Goal: Task Accomplishment & Management: Manage account settings

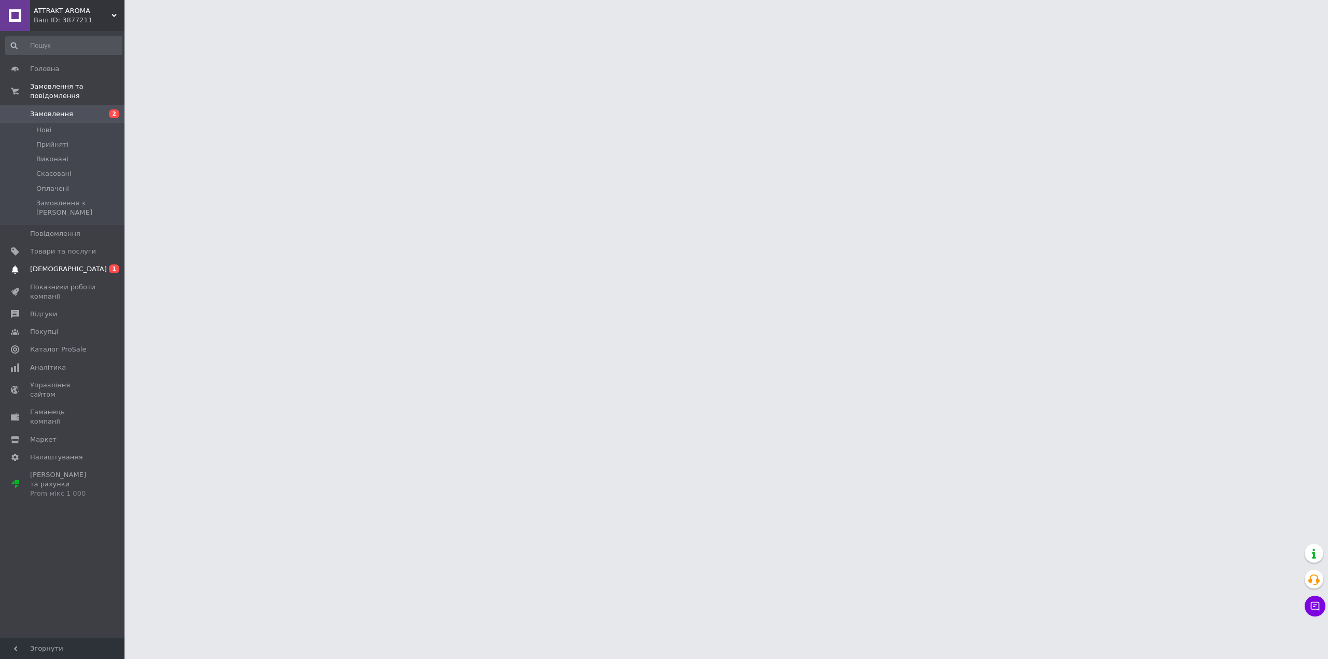
click at [71, 265] on span "[DEMOGRAPHIC_DATA]" at bounding box center [63, 269] width 66 height 9
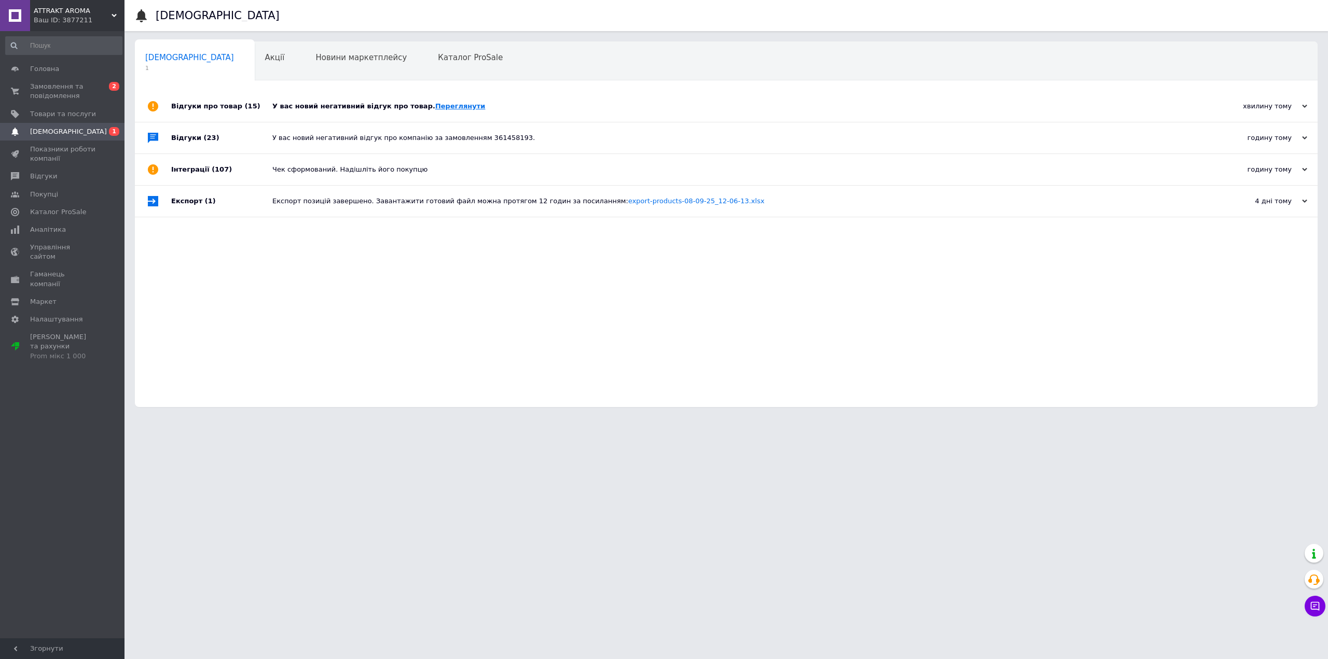
click at [437, 109] on link "Переглянути" at bounding box center [460, 106] width 50 height 8
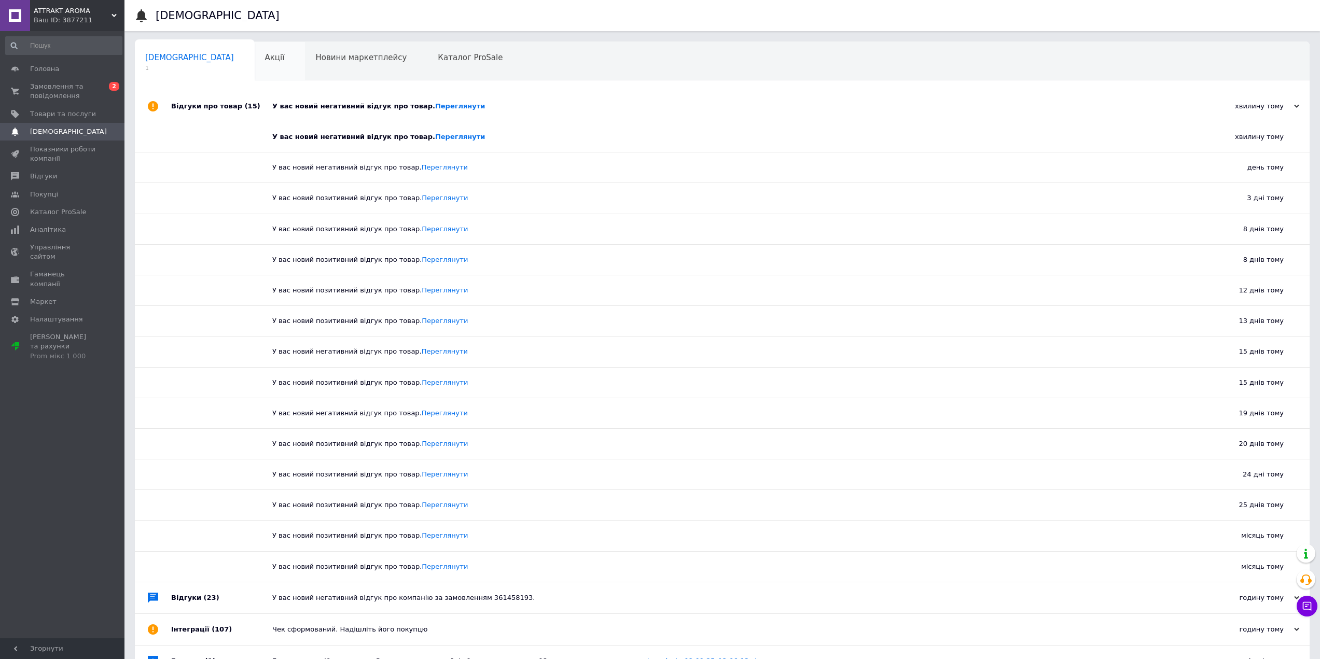
click at [255, 46] on div "Акції 0" at bounding box center [280, 61] width 51 height 39
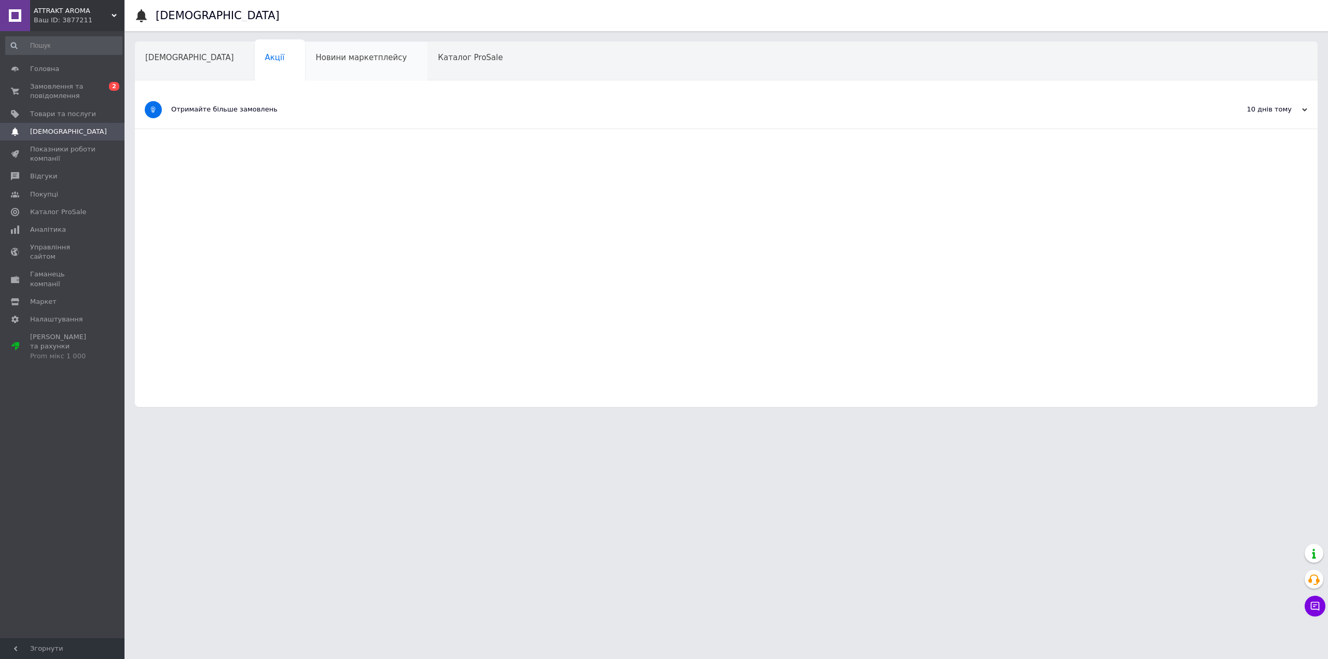
click at [313, 51] on div "Новини маркетплейсу" at bounding box center [366, 61] width 122 height 39
click at [186, 55] on span "[DEMOGRAPHIC_DATA]" at bounding box center [189, 57] width 89 height 9
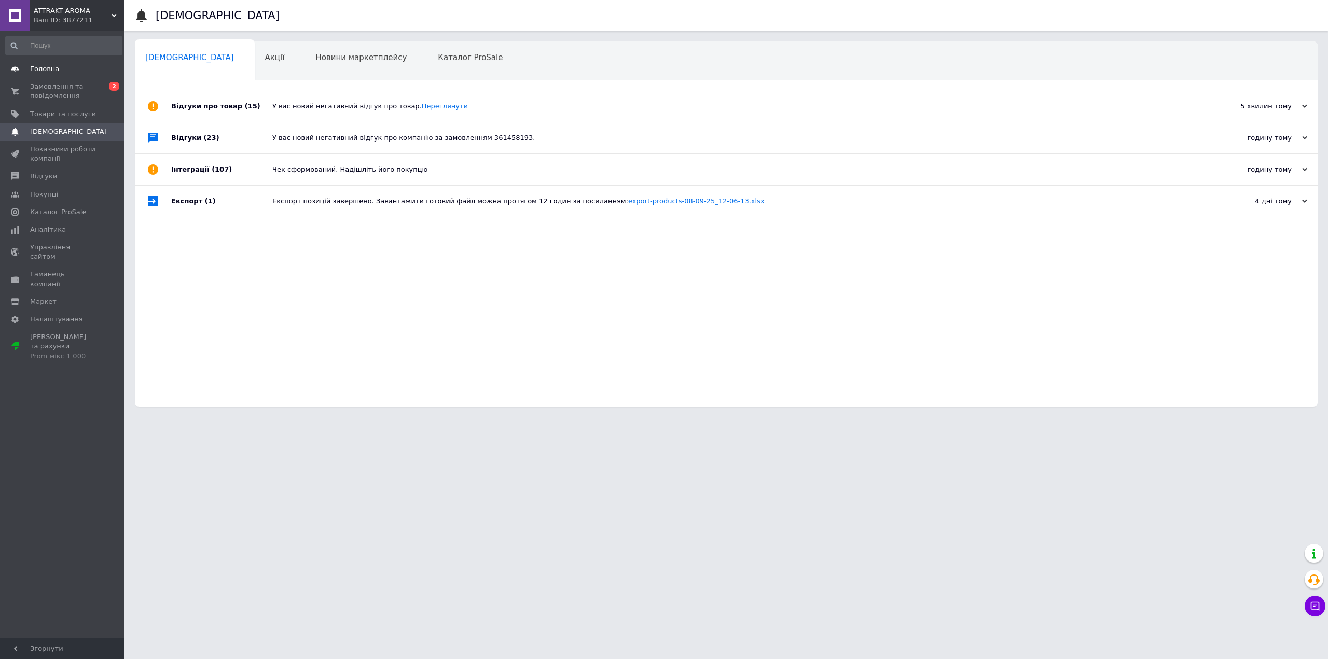
click at [59, 70] on span "Головна" at bounding box center [63, 68] width 66 height 9
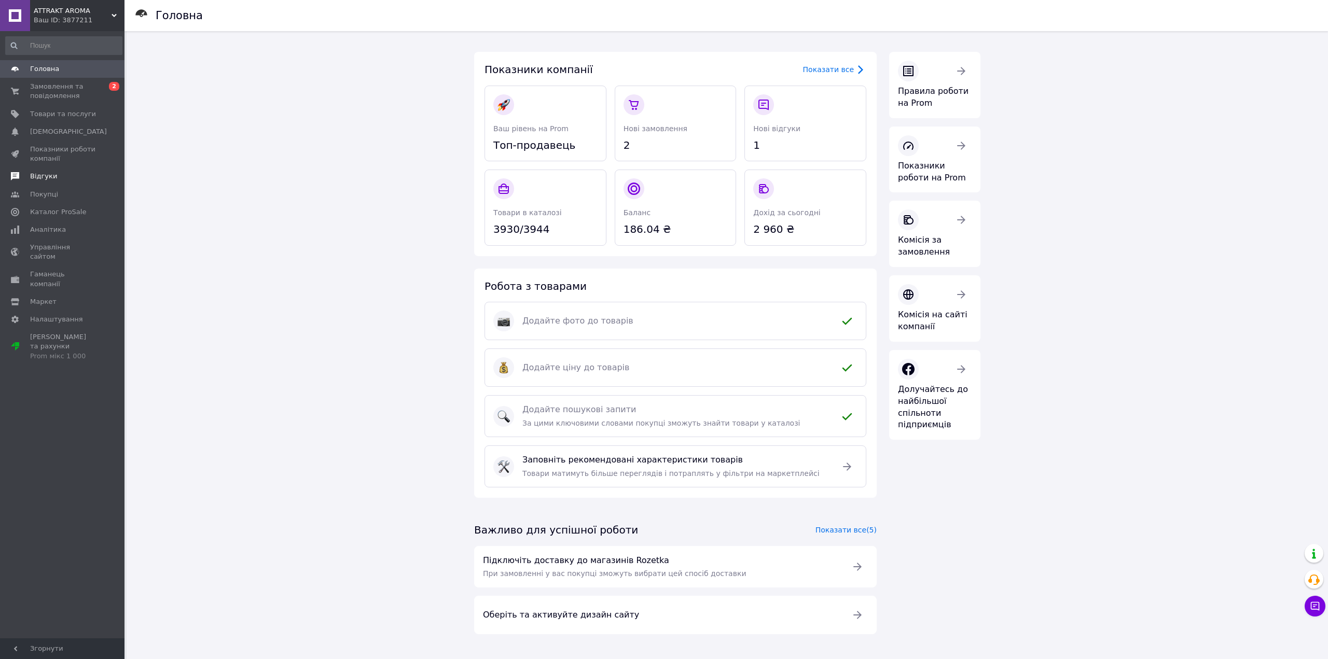
click at [71, 176] on span "Відгуки" at bounding box center [63, 176] width 66 height 9
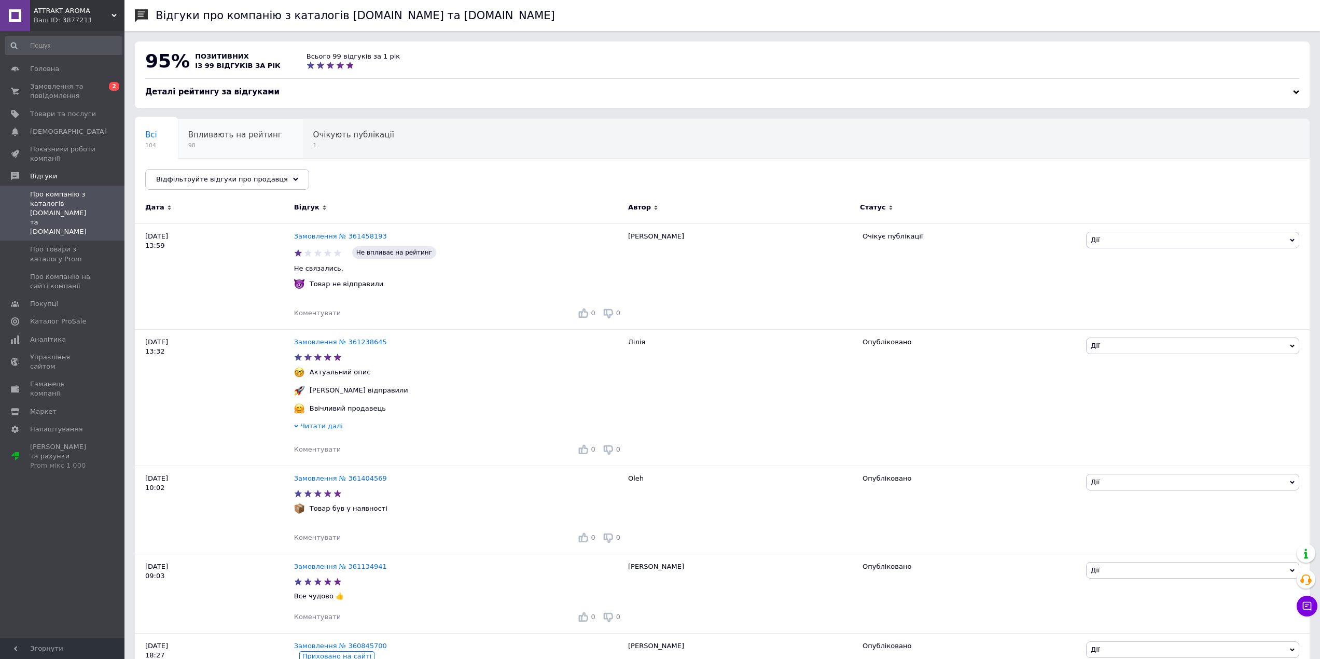
click at [253, 140] on span "Впливають на рейтинг" at bounding box center [235, 134] width 94 height 9
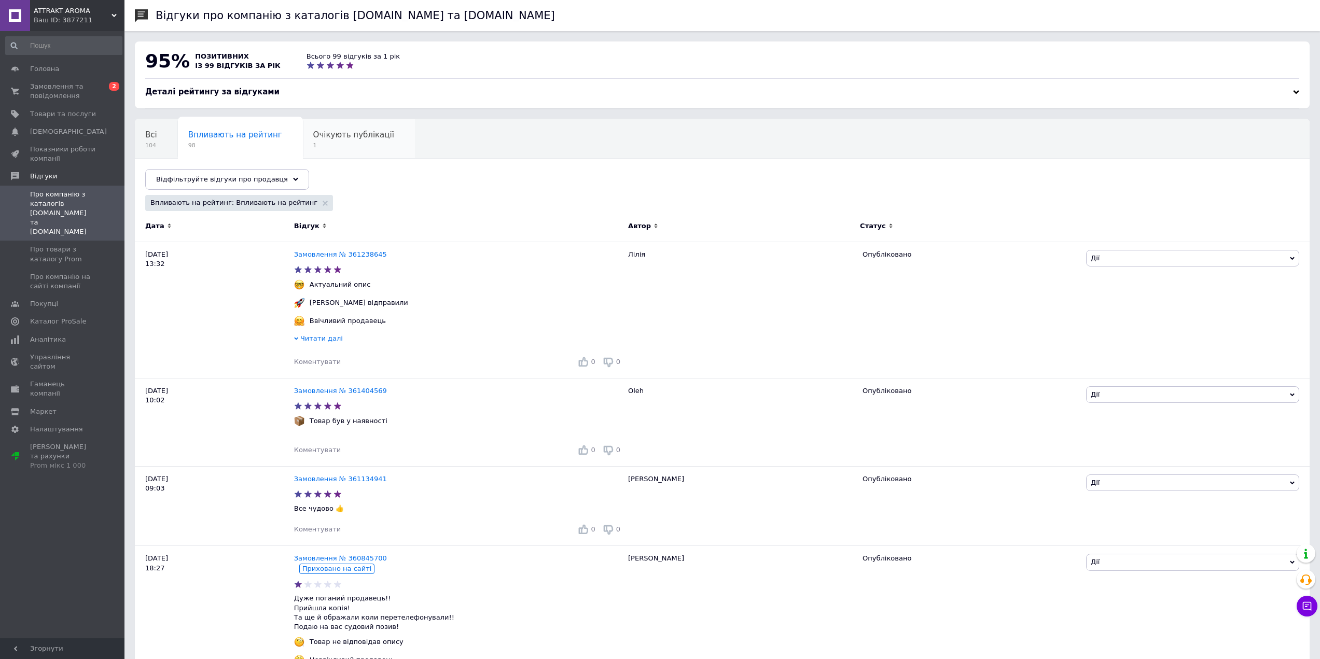
click at [317, 137] on span "Очікують публікації" at bounding box center [353, 134] width 81 height 9
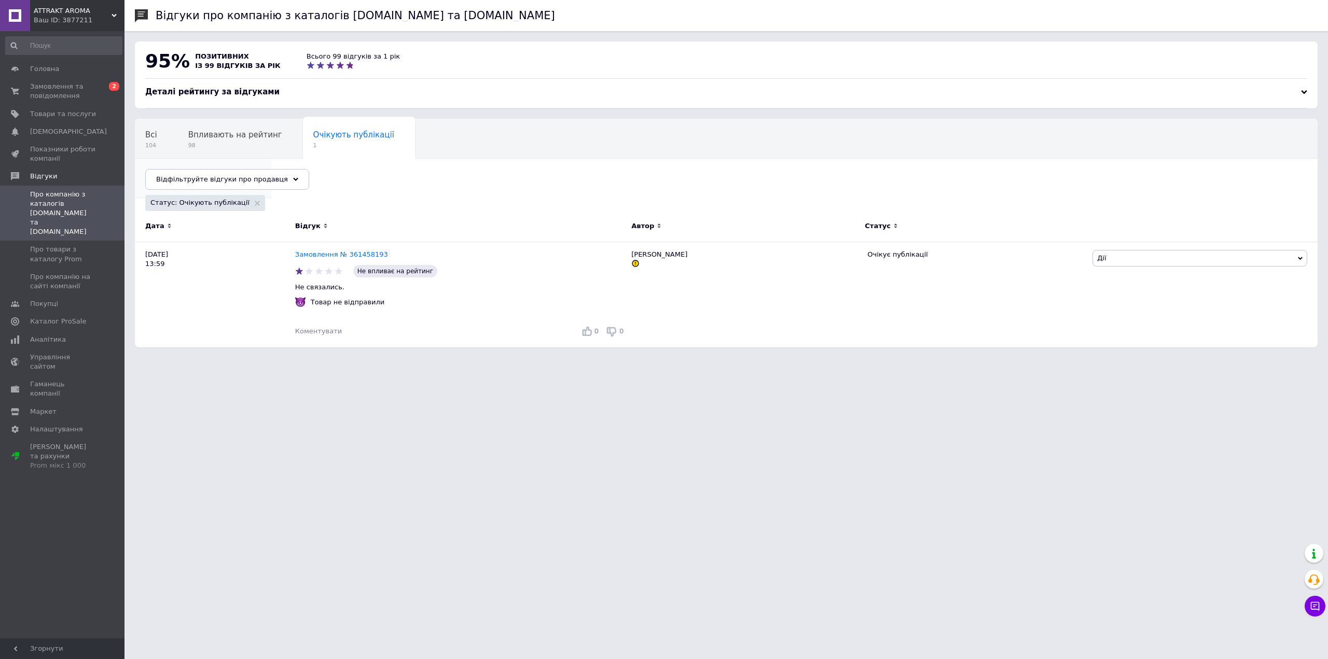
click at [251, 170] on span "Опубліковані без комен..." at bounding box center [197, 174] width 105 height 9
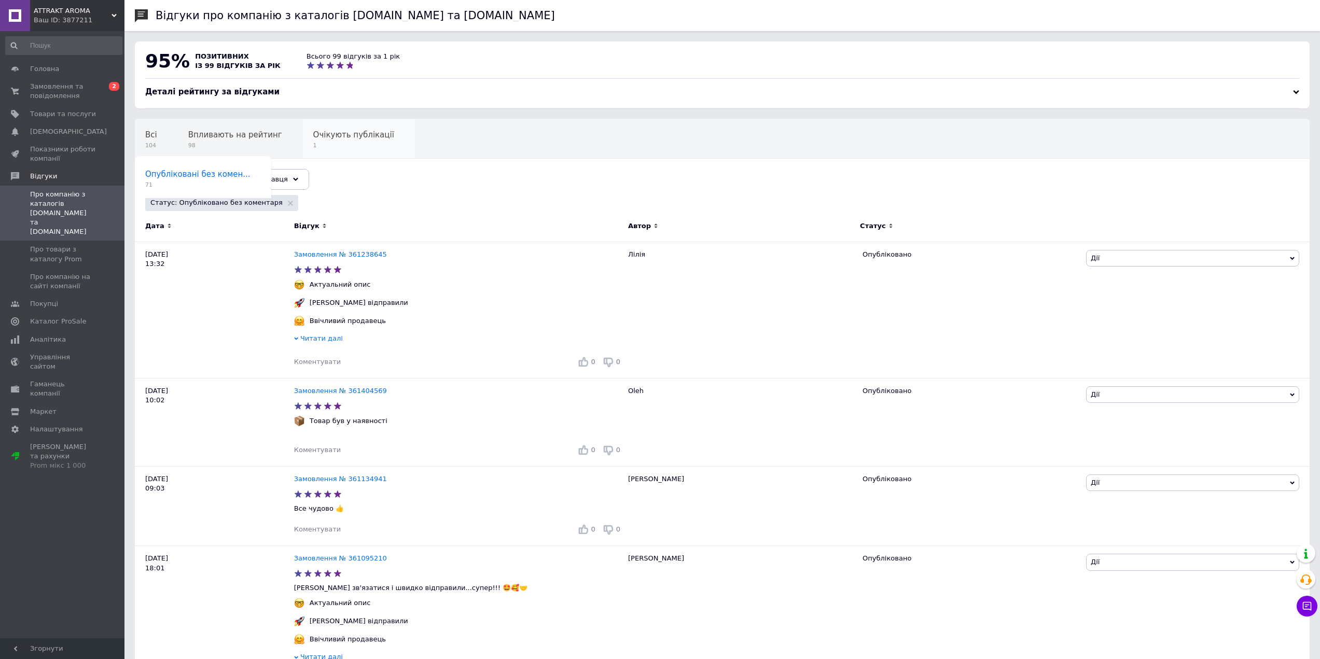
click at [328, 136] on span "Очікують публікації" at bounding box center [353, 134] width 81 height 9
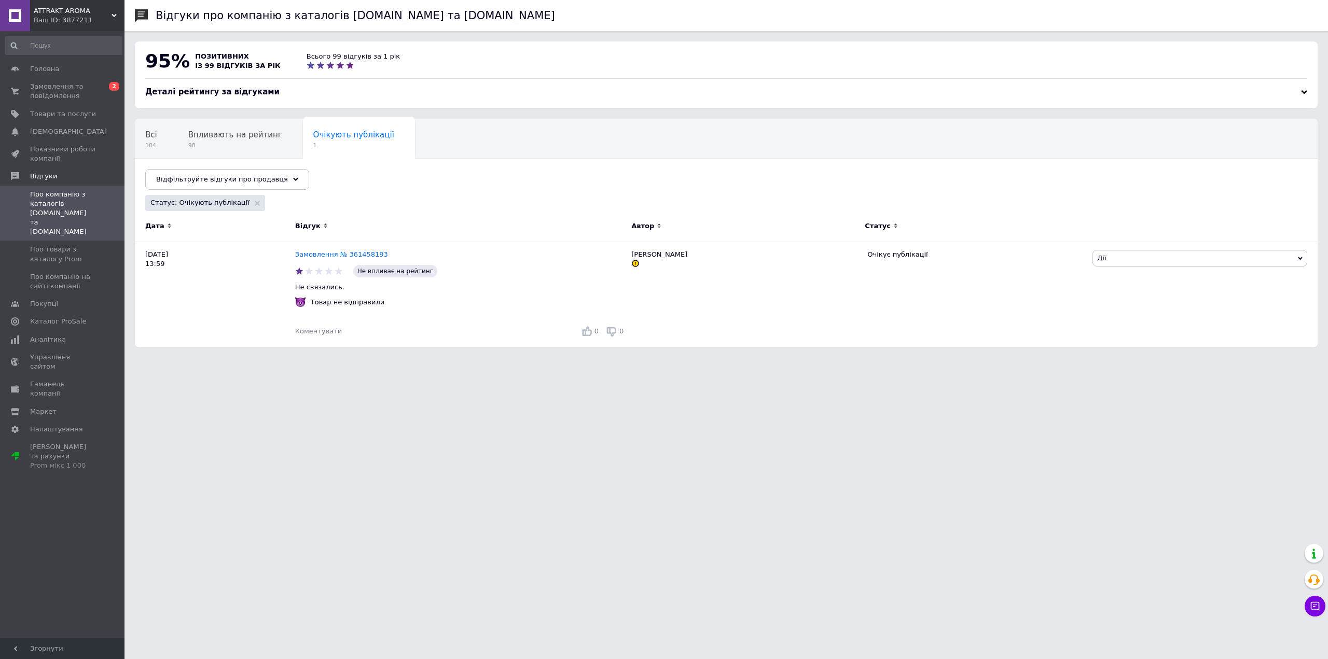
click at [245, 136] on span "Впливають на рейтинг" at bounding box center [235, 134] width 94 height 9
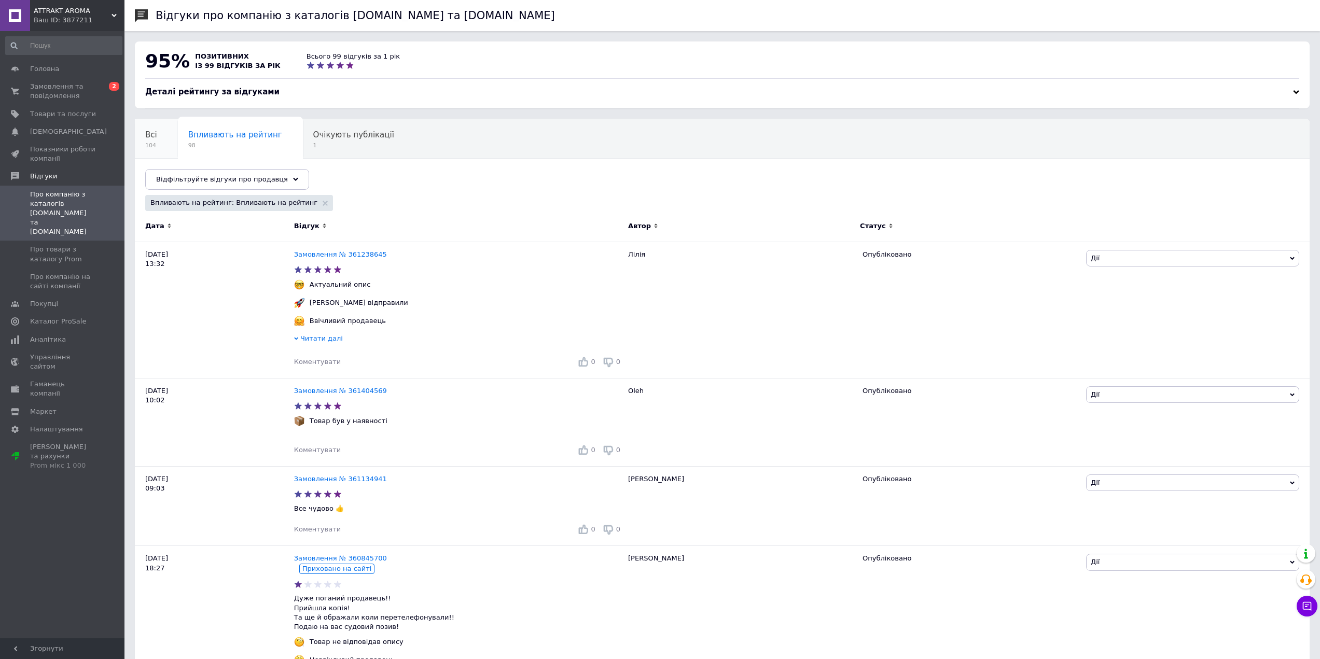
click at [155, 136] on div "Всі 104" at bounding box center [156, 138] width 43 height 39
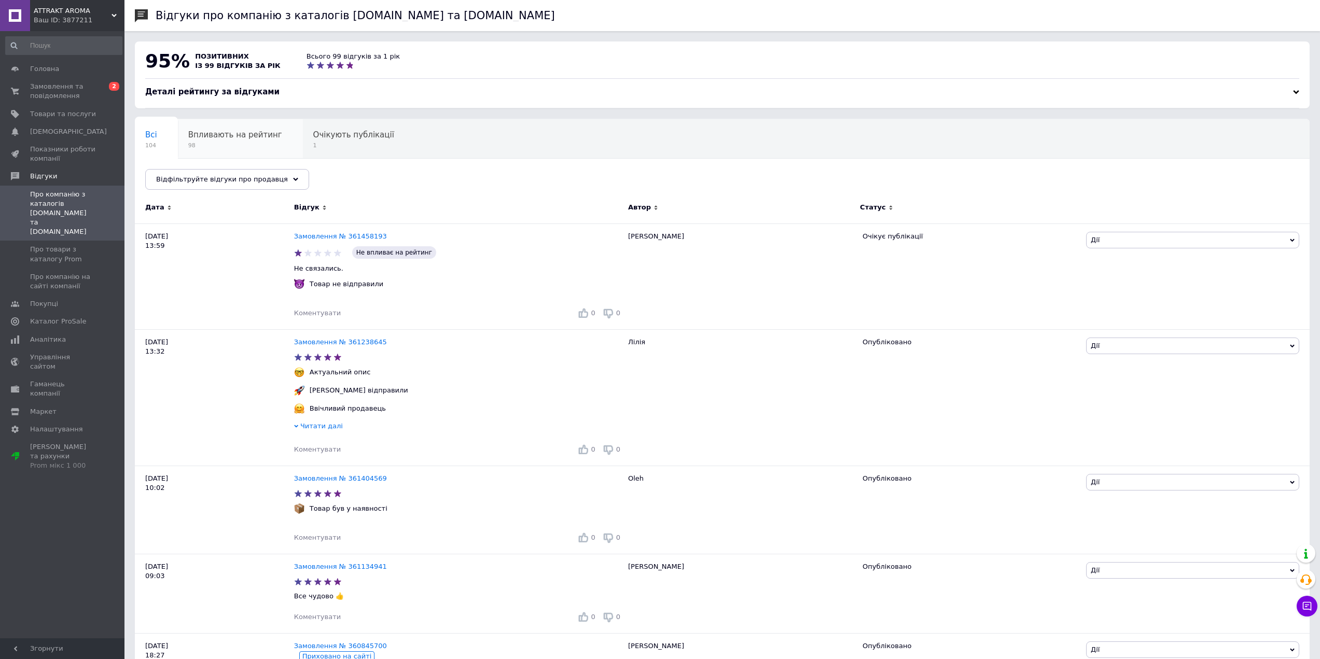
click at [221, 136] on span "Впливають на рейтинг" at bounding box center [235, 134] width 94 height 9
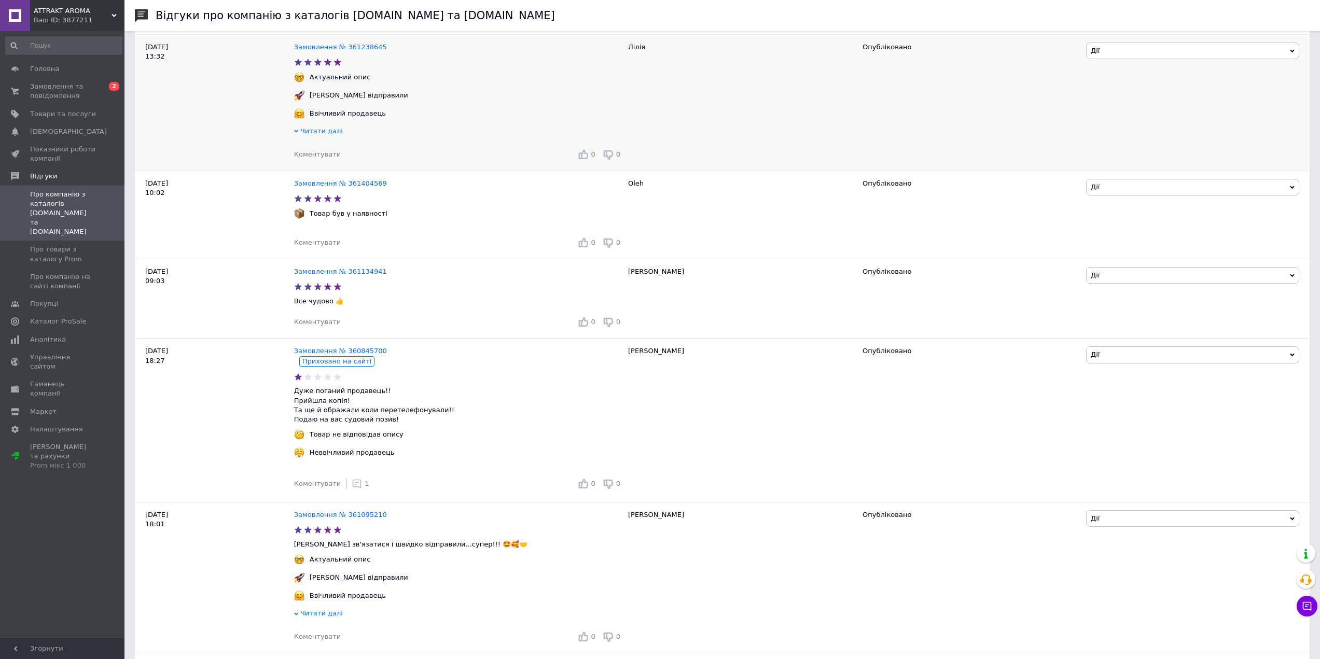
scroll to position [311, 0]
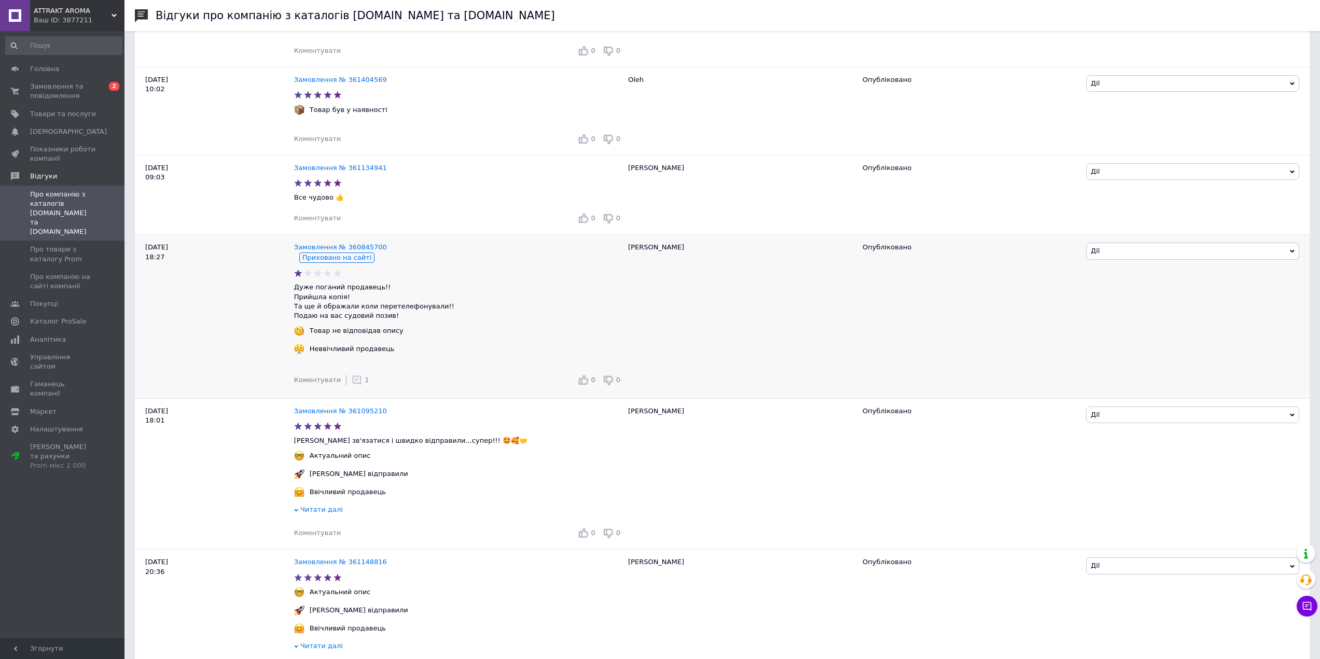
click at [352, 384] on icon at bounding box center [357, 380] width 10 height 10
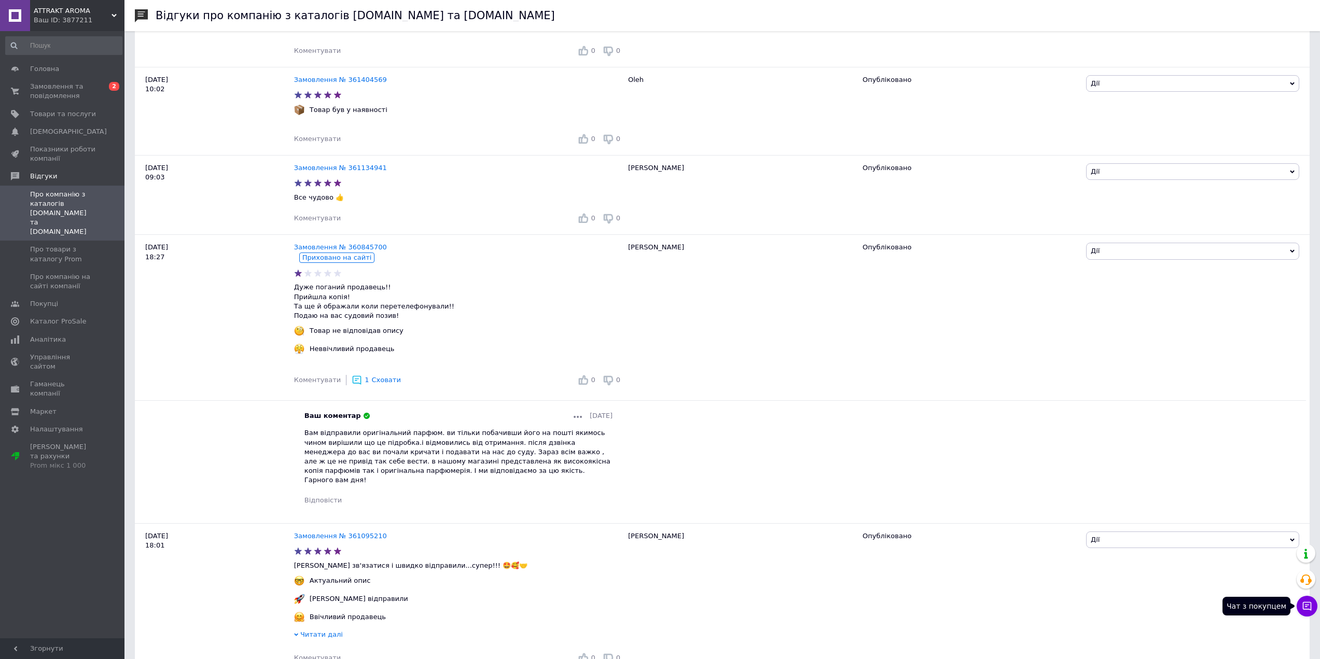
click at [1306, 607] on icon at bounding box center [1307, 606] width 9 height 9
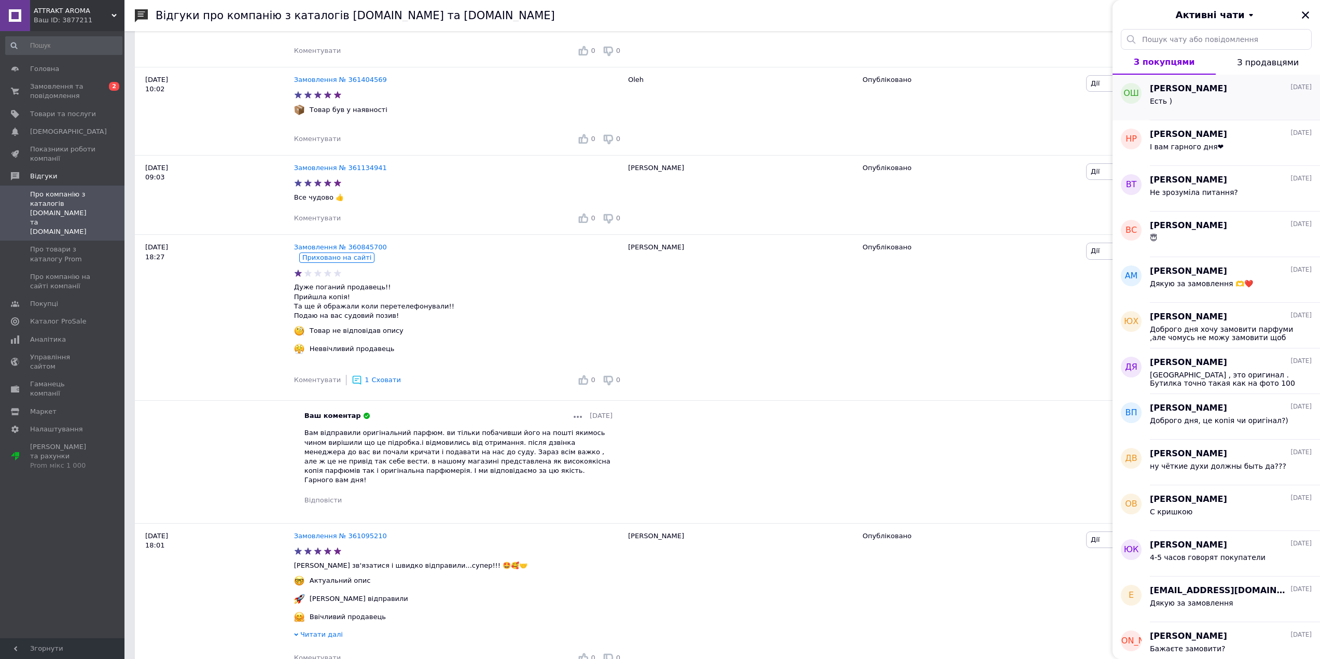
click at [1216, 99] on div "Есть )" at bounding box center [1231, 103] width 162 height 17
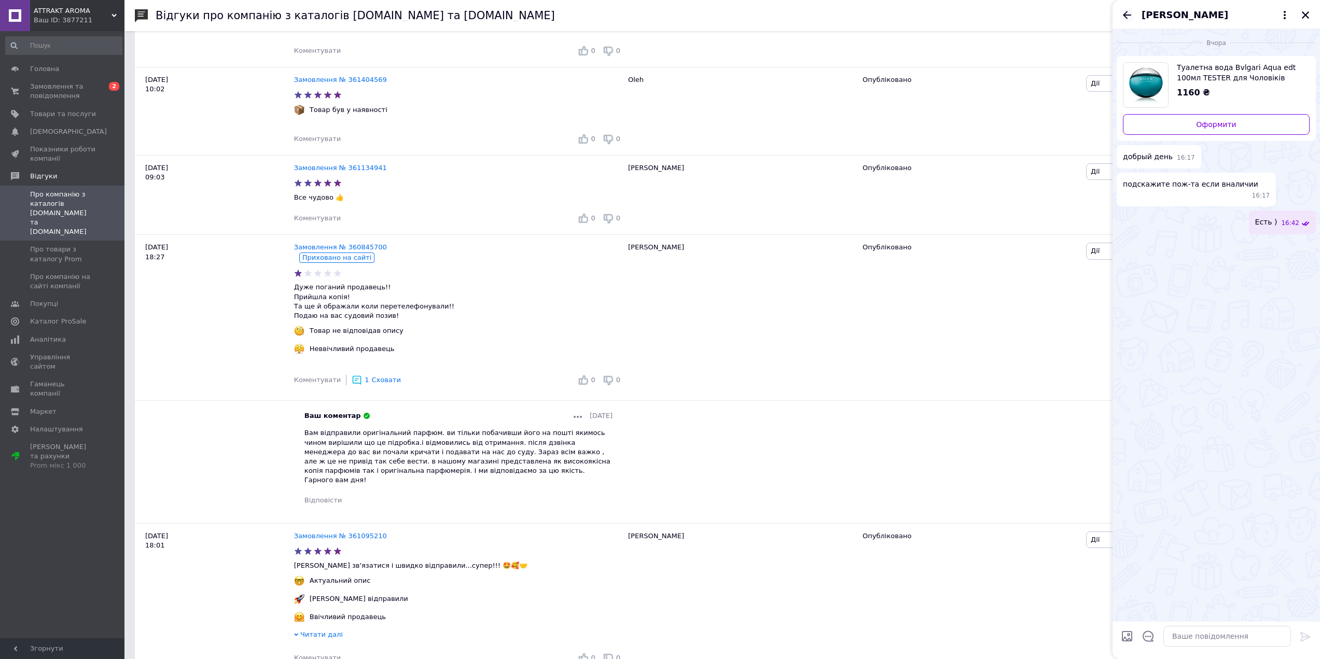
click at [1133, 9] on icon "Назад" at bounding box center [1127, 15] width 12 height 12
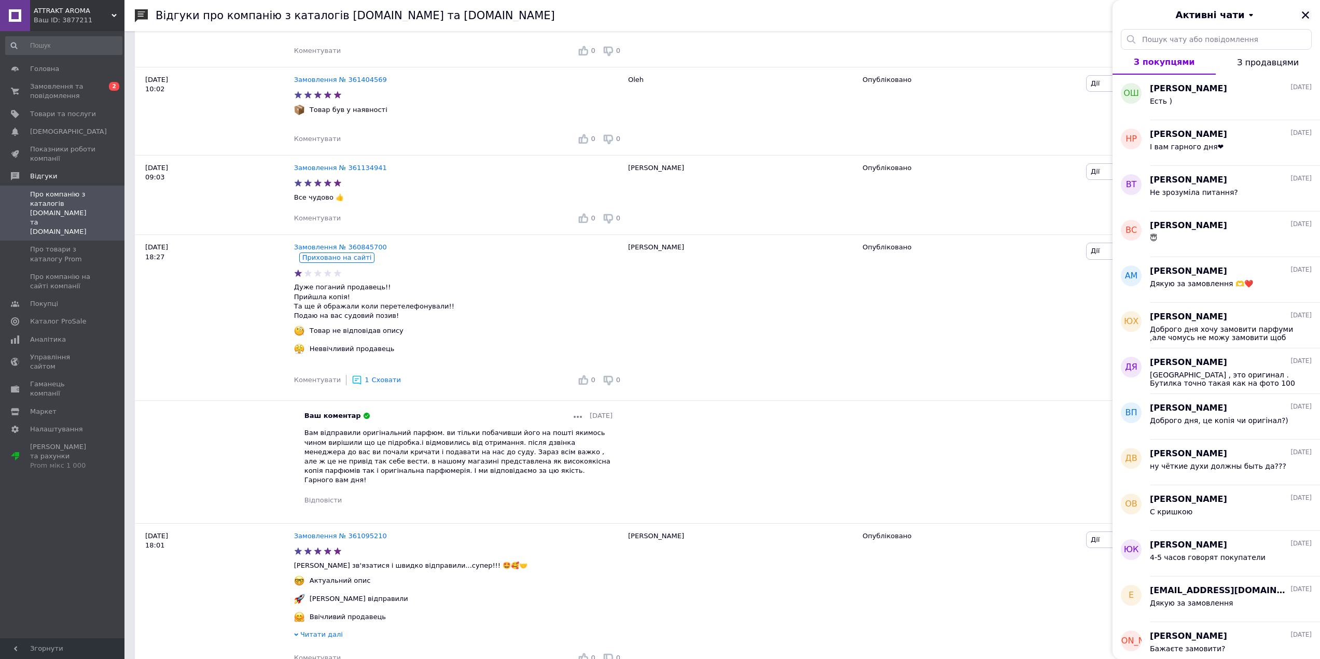
click at [1308, 15] on icon "Закрити" at bounding box center [1305, 14] width 9 height 9
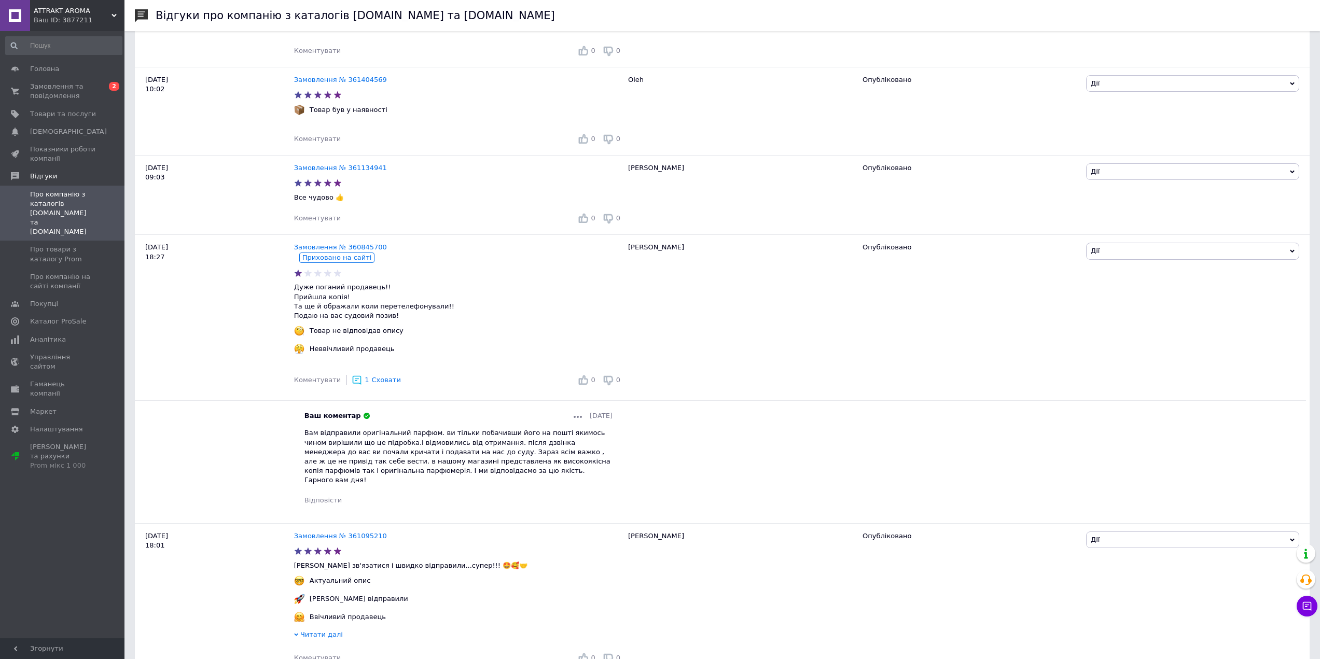
click at [49, 501] on div "Головна Замовлення та повідомлення 0 2 Товари та послуги Сповіщення 0 Показники…" at bounding box center [64, 336] width 128 height 611
drag, startPoint x: 381, startPoint y: 249, endPoint x: 343, endPoint y: 249, distance: 37.9
click at [343, 249] on div "Замовлення № 360845700" at bounding box center [458, 248] width 333 height 14
click at [350, 249] on link "Замовлення № 360845700" at bounding box center [340, 247] width 93 height 8
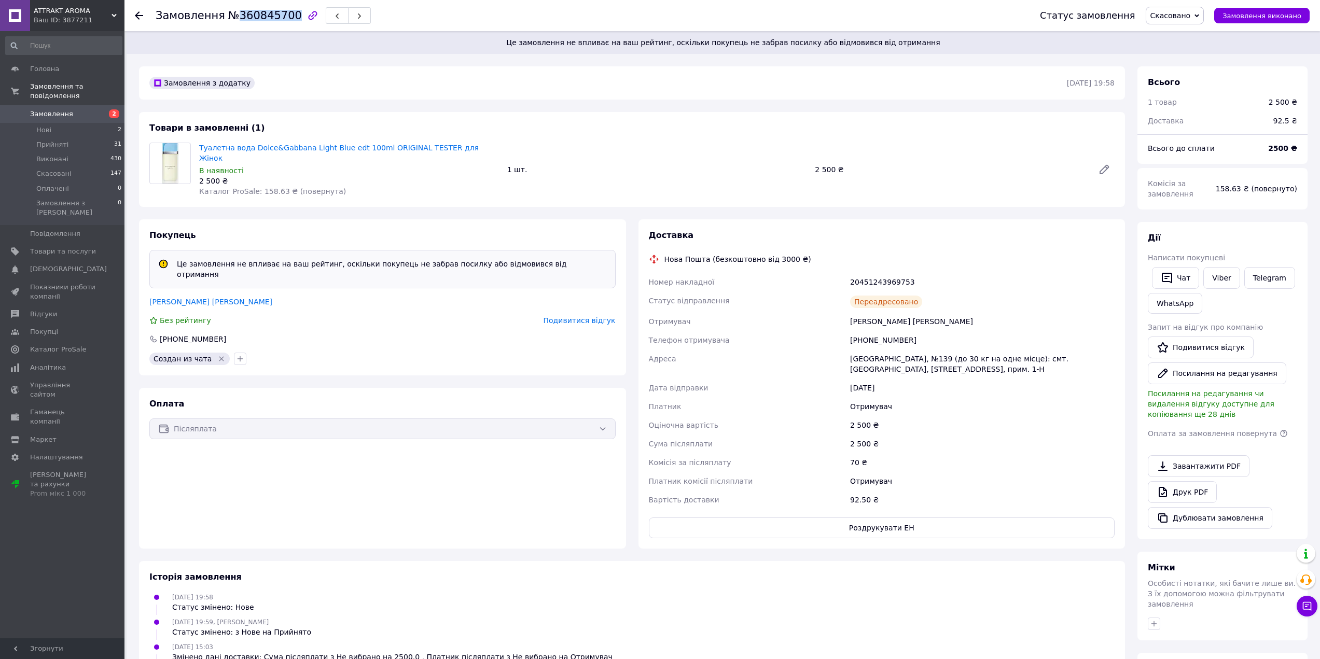
drag, startPoint x: 234, startPoint y: 14, endPoint x: 283, endPoint y: 19, distance: 49.0
click at [283, 19] on span "№360845700" at bounding box center [265, 15] width 74 height 12
copy span "360845700"
click at [296, 85] on div "Замовлення з додатку" at bounding box center [607, 83] width 920 height 17
click at [61, 70] on span "Головна" at bounding box center [63, 68] width 66 height 9
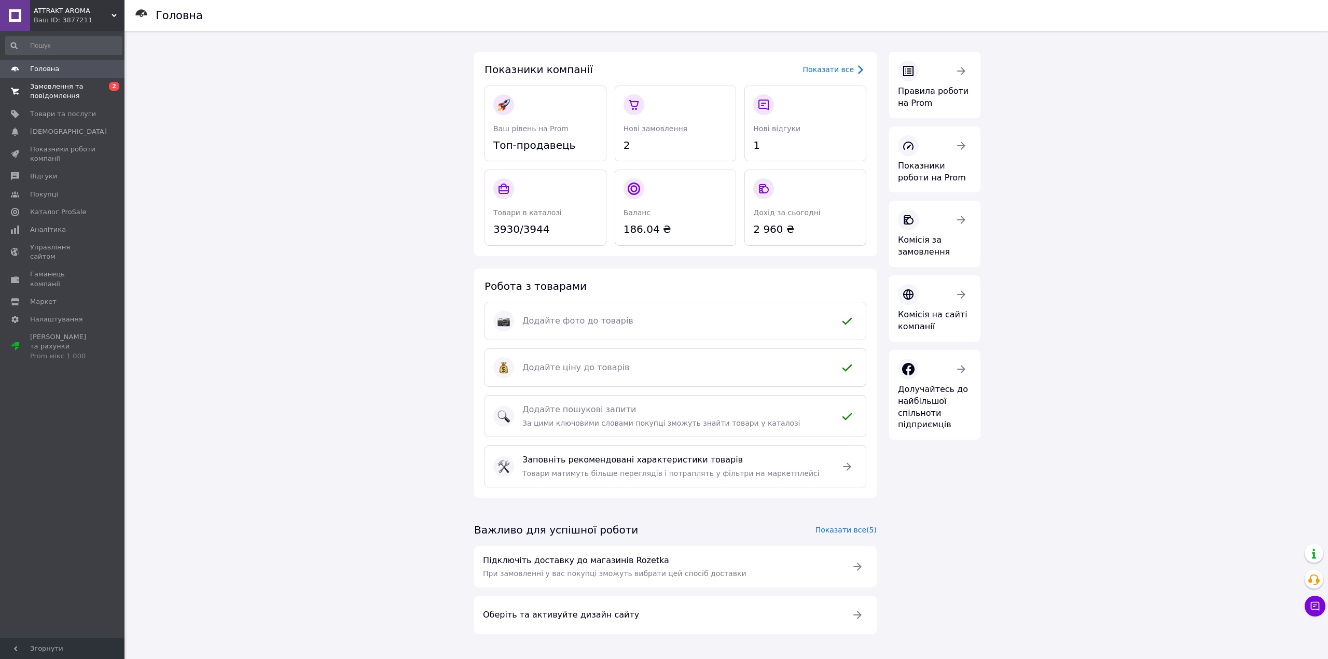
click at [61, 84] on span "Замовлення та повідомлення" at bounding box center [63, 91] width 66 height 19
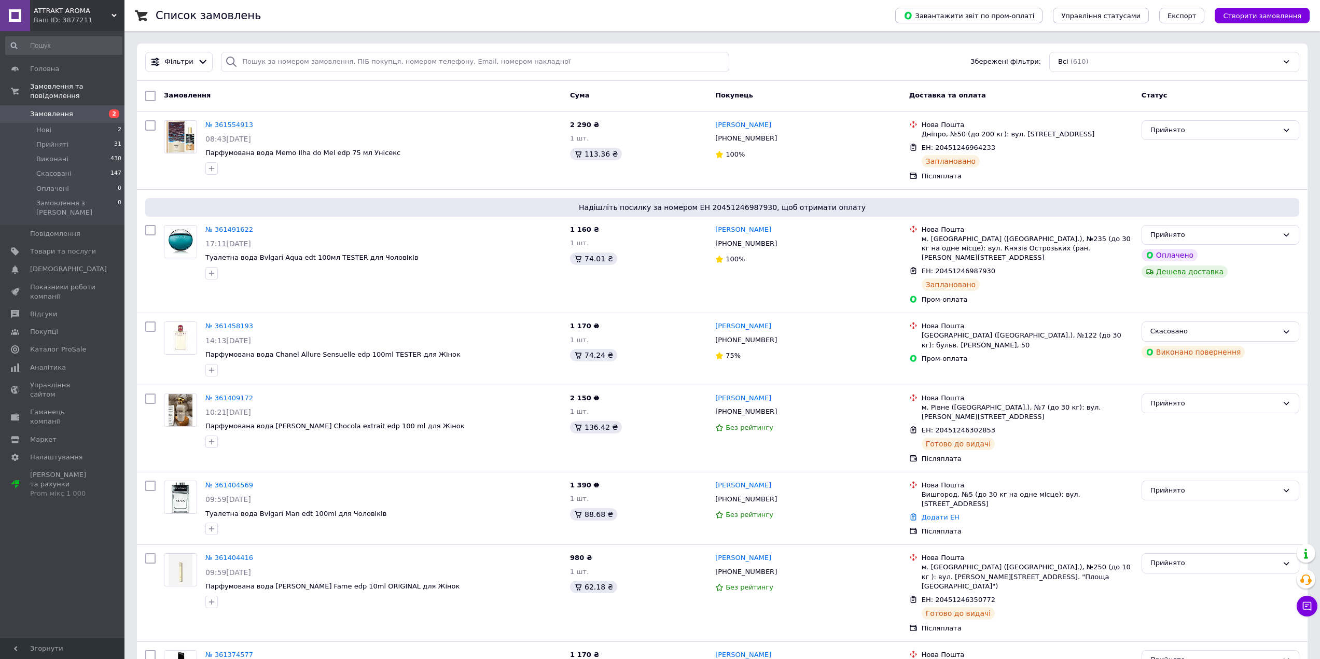
click at [81, 44] on input at bounding box center [63, 45] width 117 height 19
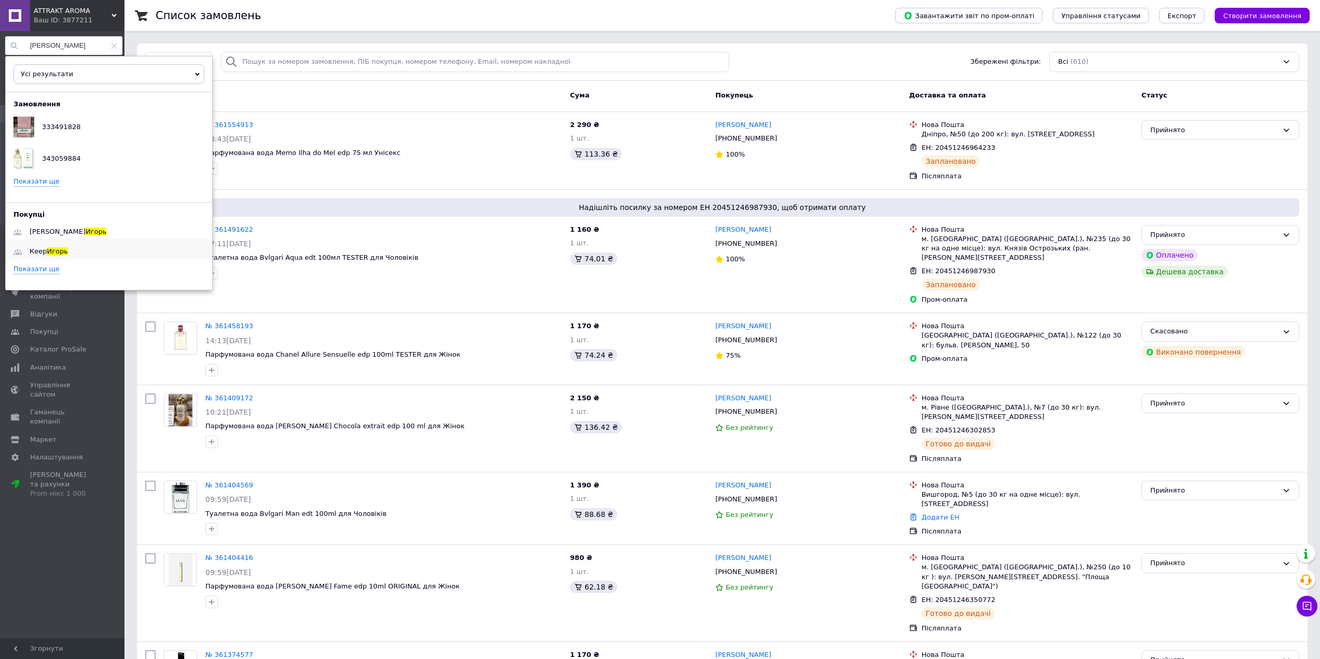
type input "[PERSON_NAME]"
click at [44, 247] on span "Кеер" at bounding box center [38, 251] width 17 height 8
